Goal: Task Accomplishment & Management: Complete application form

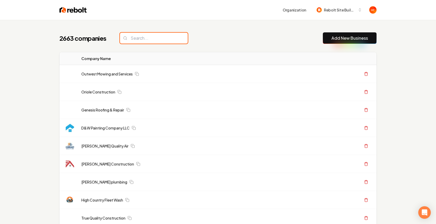
click at [131, 39] on input "search" at bounding box center [154, 38] width 68 height 11
click at [156, 39] on input "search" at bounding box center [154, 38] width 68 height 11
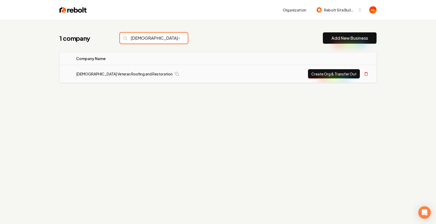
type input "american veter"
click at [332, 73] on button "Create Org & Transfer Out" at bounding box center [334, 73] width 52 height 9
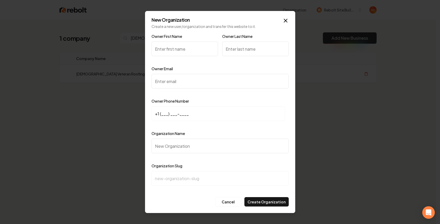
click at [157, 44] on input "Owner First Name" at bounding box center [185, 48] width 67 height 15
type input "D"
type input "Daniel"
click at [255, 54] on input "Owner Last Name" at bounding box center [255, 48] width 67 height 15
type input "Byrd"
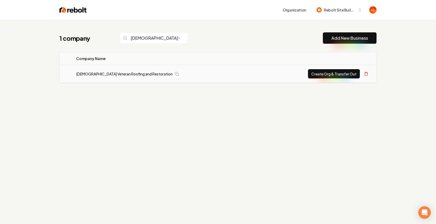
click at [327, 70] on button "Create Org & Transfer Out" at bounding box center [334, 73] width 52 height 9
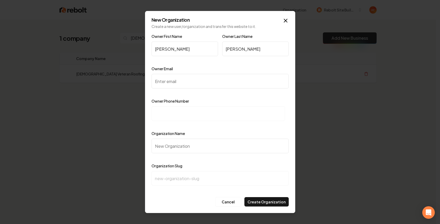
drag, startPoint x: 176, startPoint y: 100, endPoint x: 174, endPoint y: 109, distance: 9.4
click at [176, 100] on label "Owner Phone Number" at bounding box center [171, 101] width 38 height 5
click at [174, 109] on input at bounding box center [219, 113] width 134 height 15
click at [174, 85] on input "Owner Email" at bounding box center [220, 81] width 137 height 15
paste input "danny.byrd@avrrllc.com"
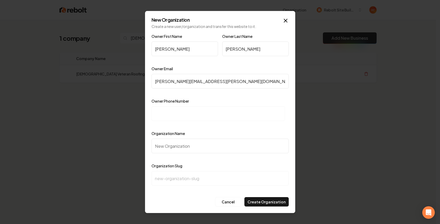
type input "danny.byrd@avrrllc.com"
click at [193, 120] on input at bounding box center [219, 113] width 134 height 15
paste input "+1 (832) 591-8775"
type input "+1 (832) 591-8775"
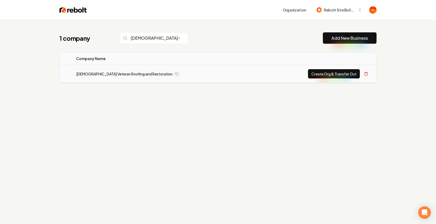
click at [331, 71] on button "Create Org & Transfer Out" at bounding box center [334, 73] width 52 height 9
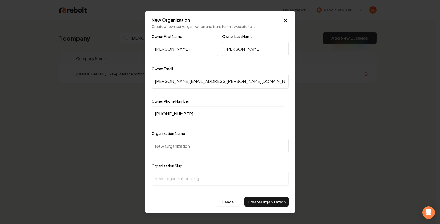
click at [199, 151] on input "Organization Name" at bounding box center [220, 146] width 137 height 15
paste input "American Veteran Roofing and Restoration LLC. Veteran"
type input "American Veteran Roofing and Restoration LLC. Veteran"
type input "american-veteran-roofing-and-restoration-llc-veteran"
drag, startPoint x: 270, startPoint y: 146, endPoint x: 248, endPoint y: 143, distance: 21.6
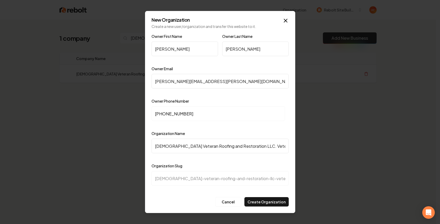
click at [248, 143] on input "American Veteran Roofing and Restoration LLC. Veteran" at bounding box center [220, 146] width 137 height 15
type input "American Veteran Roofing and Restoration LLC."
type input "american-veteran-roofing-and-restoration-llc"
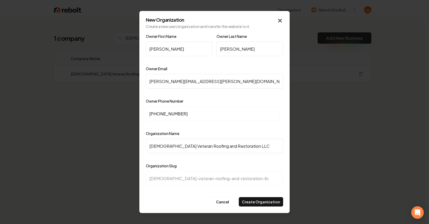
type input "American Veteran Roofing and Restoration LL"
type input "american-veteran-roofing-and-restoration-ll"
type input "American Veteran Roofing and Restoration L"
type input "american-veteran-roofing-and-restoration-l"
type input "[DEMOGRAPHIC_DATA] Veteran Roofing and Restoration"
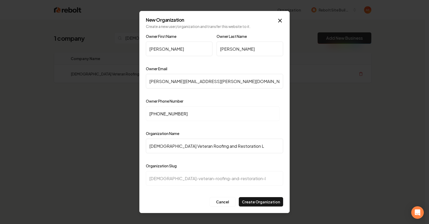
type input "american-veteran-roofing-and-restoration"
type input "[DEMOGRAPHIC_DATA] Veteran Roofing and Restoration"
click at [263, 202] on button "Create Organization" at bounding box center [261, 201] width 44 height 9
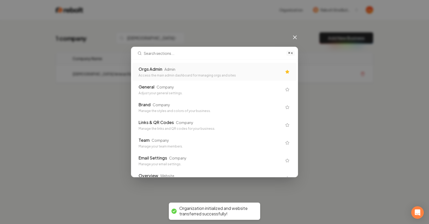
click at [231, 69] on div "Orgs Admin Admin" at bounding box center [211, 69] width 144 height 6
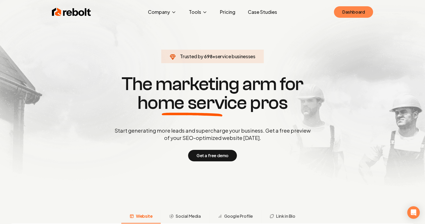
click at [363, 11] on link "Dashboard" at bounding box center [353, 11] width 39 height 11
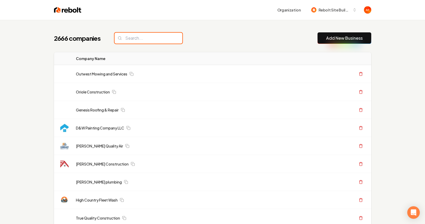
click at [144, 39] on input "search" at bounding box center [149, 38] width 68 height 11
type input "r"
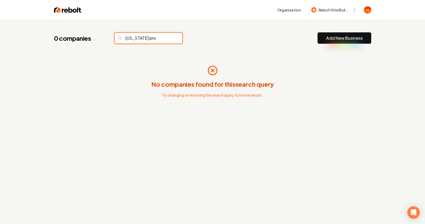
type input "utah pro"
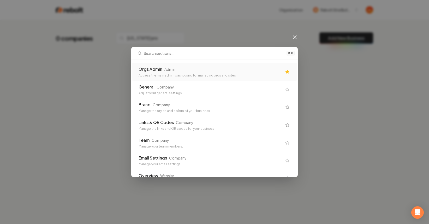
click at [195, 67] on div "Orgs Admin Admin" at bounding box center [211, 69] width 144 height 6
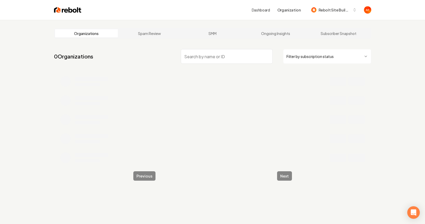
click at [202, 58] on input "search" at bounding box center [227, 56] width 92 height 15
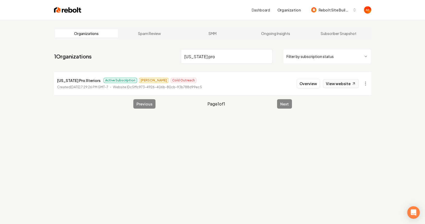
type input "utah pro"
click at [336, 86] on link "View website" at bounding box center [341, 83] width 36 height 9
click at [168, 137] on div "Organizations Spam Review SMM Ongoing Insights Subscriber Snapshot 1 Organizati…" at bounding box center [212, 132] width 425 height 224
click at [175, 138] on div "Organizations Spam Review SMM Ongoing Insights Subscriber Snapshot 1 Organizati…" at bounding box center [212, 132] width 425 height 224
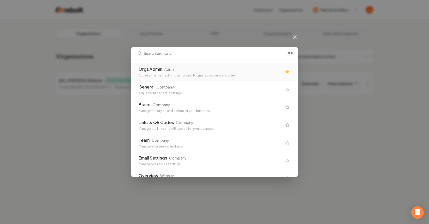
click at [205, 75] on div "Access the main admin dashboard for managing orgs and sites" at bounding box center [211, 75] width 144 height 4
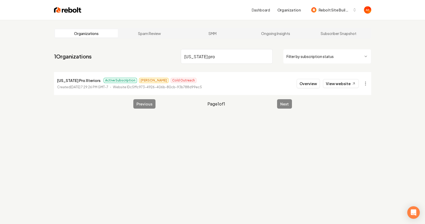
drag, startPoint x: 65, startPoint y: 5, endPoint x: 64, endPoint y: 9, distance: 3.7
click at [65, 7] on div "Dashboard Organization Rebolt Site Builder" at bounding box center [213, 10] width 334 height 20
click at [64, 9] on img at bounding box center [67, 9] width 27 height 7
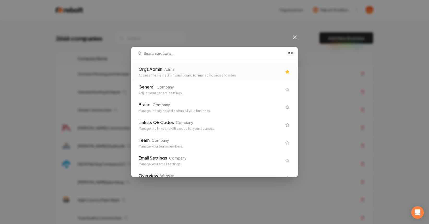
click at [210, 72] on div "Orgs Admin Admin" at bounding box center [211, 69] width 144 height 6
click at [247, 73] on div "Outwest Mowing and Services" at bounding box center [184, 73] width 212 height 5
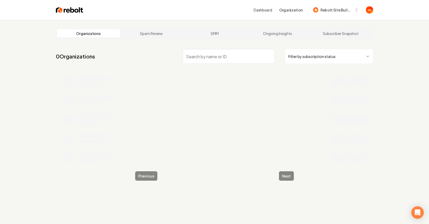
click at [205, 69] on nav "0 Organizations Filter by subscription status" at bounding box center [214, 58] width 317 height 23
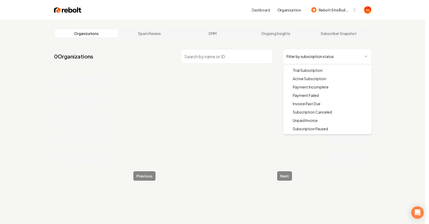
click at [336, 56] on html "Dashboard Organization Rebolt Site Builder Organizations Spam Review SMM Ongoin…" at bounding box center [214, 112] width 429 height 224
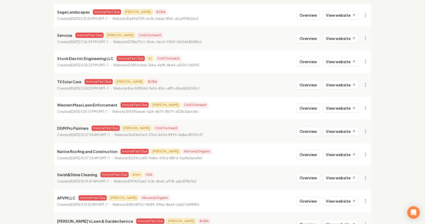
scroll to position [101, 0]
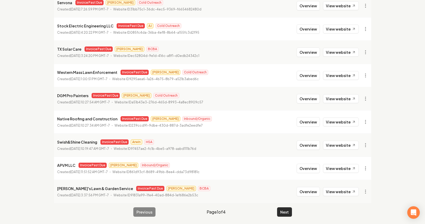
click at [281, 209] on button "Next" at bounding box center [284, 211] width 15 height 9
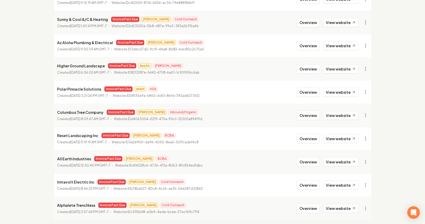
scroll to position [102, 0]
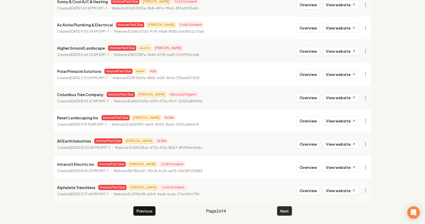
click at [284, 211] on button "Next" at bounding box center [284, 210] width 15 height 9
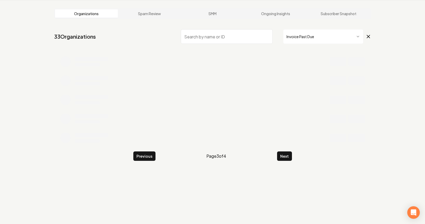
scroll to position [102, 0]
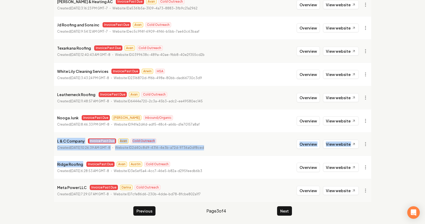
drag, startPoint x: 57, startPoint y: 141, endPoint x: 81, endPoint y: 166, distance: 35.1
click at [81, 166] on ul "Seaside Property Masters Invoice Past Due James WCG Created May 9, 2025, 7:39:2…" at bounding box center [212, 86] width 317 height 232
click at [81, 166] on p "Ridge Roofing" at bounding box center [70, 164] width 26 height 6
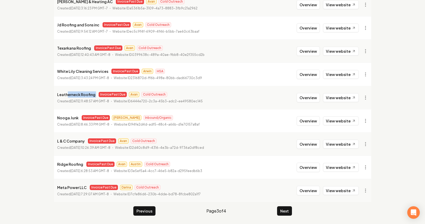
drag, startPoint x: 67, startPoint y: 94, endPoint x: 99, endPoint y: 94, distance: 32.1
click at [99, 93] on div "Leatherneck Roofing Invoice Past Due Avan Cold Outreach" at bounding box center [130, 94] width 146 height 6
click at [99, 96] on span "Invoice Past Due" at bounding box center [113, 94] width 28 height 5
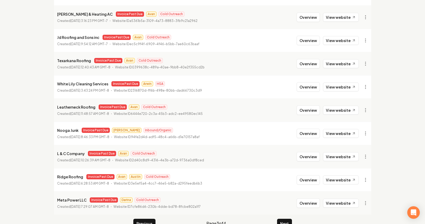
scroll to position [13, 0]
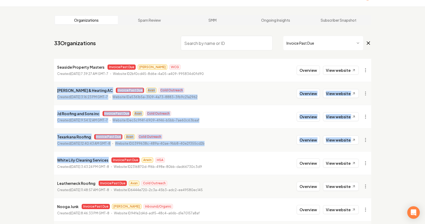
drag, startPoint x: 54, startPoint y: 86, endPoint x: 109, endPoint y: 151, distance: 85.4
click at [110, 157] on ul "Seaside Property Masters Invoice Past Due James WCG Created May 9, 2025, 7:39:2…" at bounding box center [212, 175] width 317 height 232
click at [109, 151] on li "Texarkana Roofing Invoice Past Due Avan Cold Outreach Created March 8, 2025, 12…" at bounding box center [212, 139] width 317 height 23
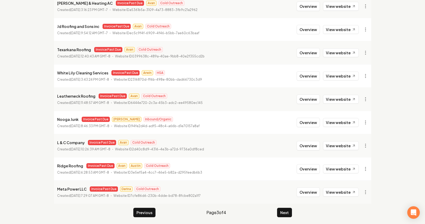
scroll to position [102, 0]
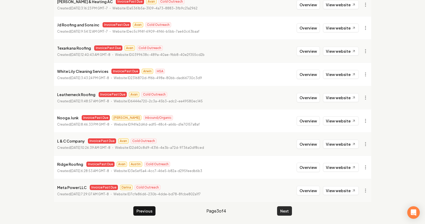
drag, startPoint x: 297, startPoint y: 210, endPoint x: 277, endPoint y: 209, distance: 19.6
click at [296, 210] on main "Organizations Spam Review SMM Ongoing Insights Subscriber Snapshot 33 Organizat…" at bounding box center [213, 71] width 334 height 306
click at [277, 209] on button "Next" at bounding box center [284, 210] width 15 height 9
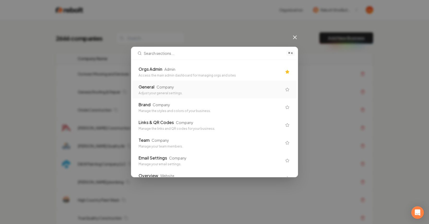
click at [206, 67] on div "Orgs Admin Admin" at bounding box center [211, 69] width 144 height 6
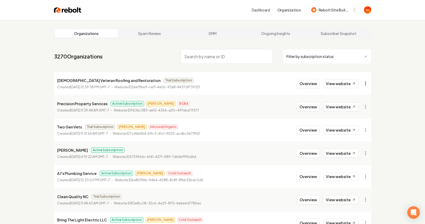
click at [365, 85] on html "Dashboard Organization Rebolt Site Builder Organizations Spam Review SMM Ongoin…" at bounding box center [212, 112] width 425 height 224
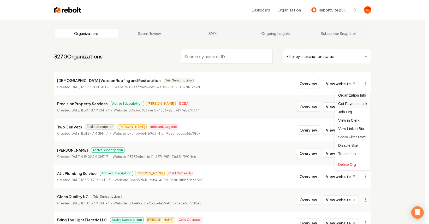
click at [352, 104] on div "Get Payment Link" at bounding box center [352, 103] width 33 height 8
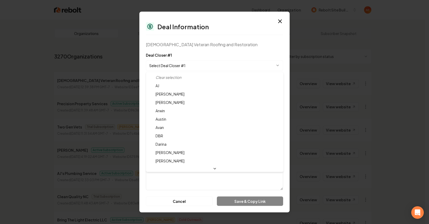
click at [209, 63] on body "Dashboard Organization Rebolt Site Builder Organizations Spam Review SMM Ongoin…" at bounding box center [212, 112] width 425 height 224
select select "**********"
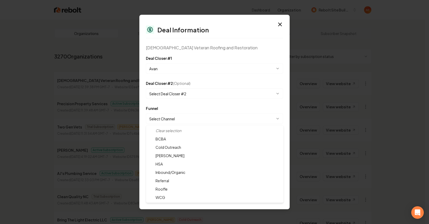
click at [185, 114] on body "Dashboard Organization Rebolt Site Builder Organizations Spam Review SMM Ongoin…" at bounding box center [212, 112] width 425 height 224
select select "**********"
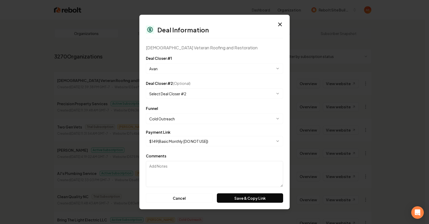
click at [194, 138] on body "Dashboard Organization Rebolt Site Builder Organizations Spam Review SMM Ongoin…" at bounding box center [212, 112] width 425 height 224
click at [250, 198] on button "Save & Copy Link" at bounding box center [250, 197] width 66 height 9
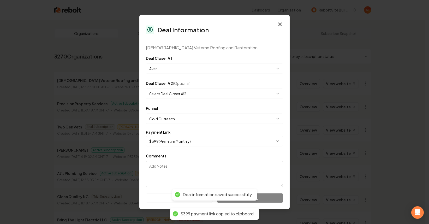
select select "**********"
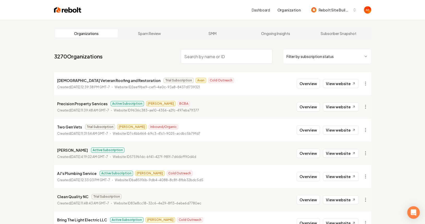
click at [154, 56] on nav "3270 Organizations Filter by subscription status" at bounding box center [212, 58] width 317 height 23
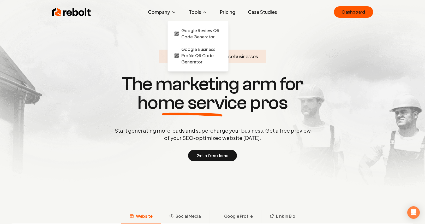
click at [191, 13] on button "Tools" at bounding box center [198, 12] width 27 height 10
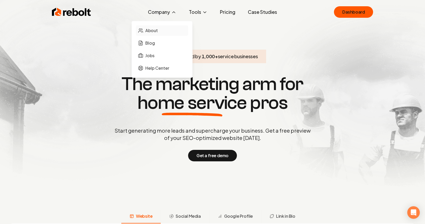
click at [156, 25] on link "About" at bounding box center [162, 30] width 52 height 10
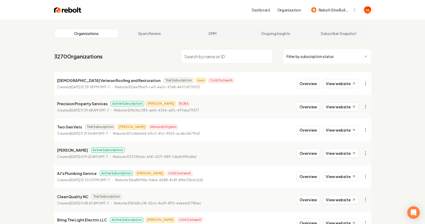
click at [395, 41] on div "Organizations Spam Review SMM Ongoing Insights Subscriber Snapshot 3270 Organiz…" at bounding box center [212, 173] width 425 height 306
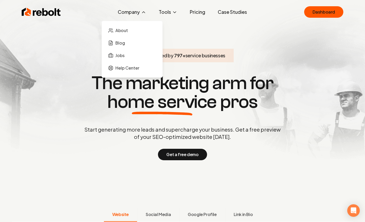
click at [120, 62] on ul "About Blog Jobs Help Center" at bounding box center [132, 49] width 52 height 48
click at [119, 66] on span "Help Center" at bounding box center [127, 68] width 24 height 6
click at [121, 69] on span "Help Center" at bounding box center [127, 68] width 24 height 6
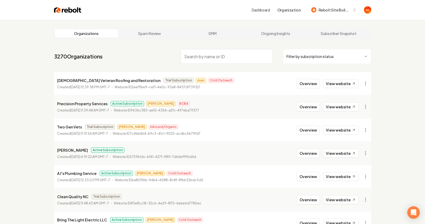
click at [62, 6] on img at bounding box center [67, 9] width 27 height 7
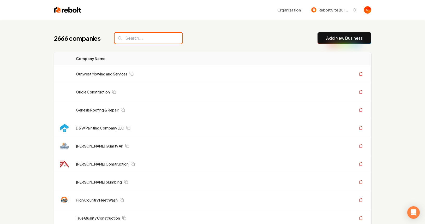
click at [138, 39] on input "search" at bounding box center [149, 38] width 68 height 11
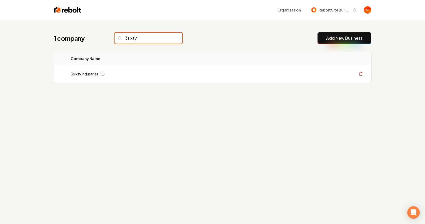
type input "3sixty"
click at [78, 9] on img at bounding box center [67, 9] width 27 height 7
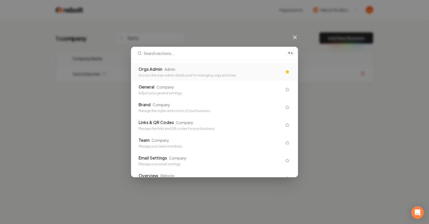
click at [178, 78] on div "Orgs Admin Admin Access the main admin dashboard for managing orgs and sites" at bounding box center [214, 72] width 164 height 18
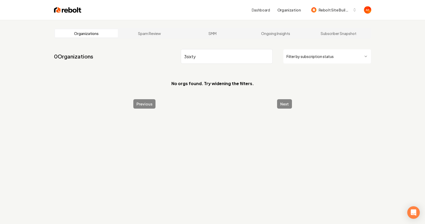
click at [187, 56] on input "3sixty" at bounding box center [227, 56] width 92 height 15
type input "3sixty"
